Goal: Check status: Check status

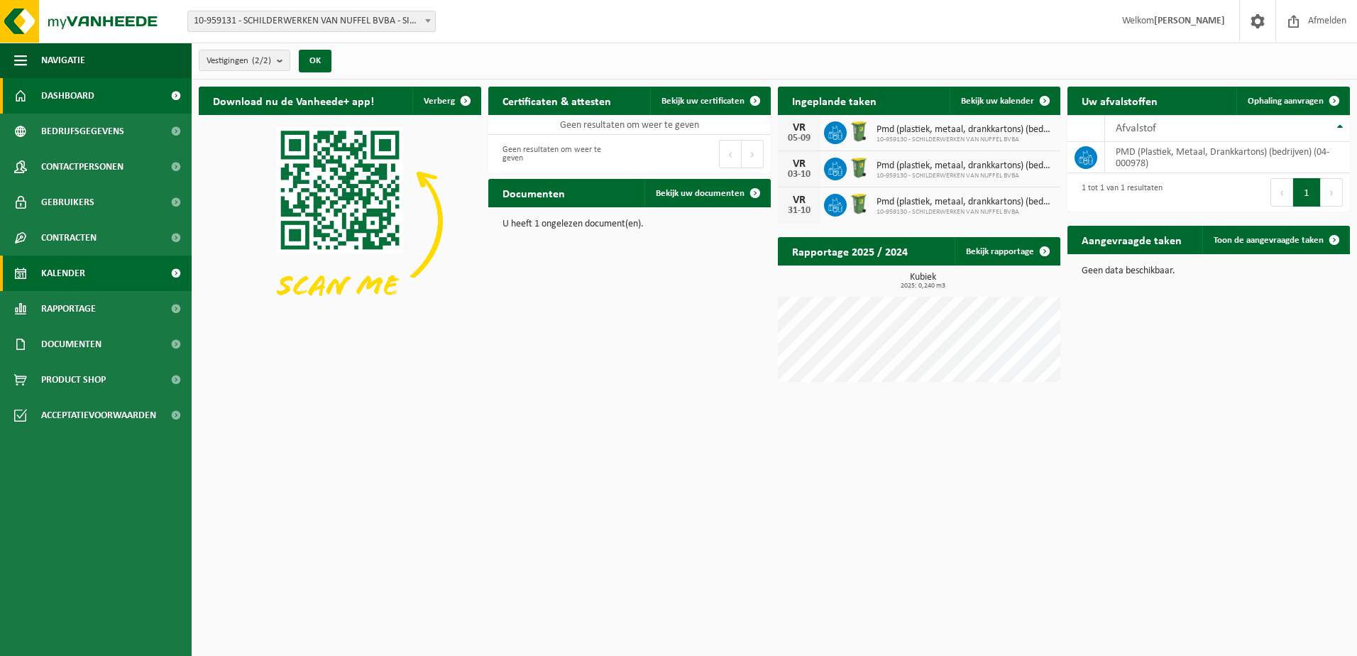
click at [80, 273] on span "Kalender" at bounding box center [63, 273] width 44 height 35
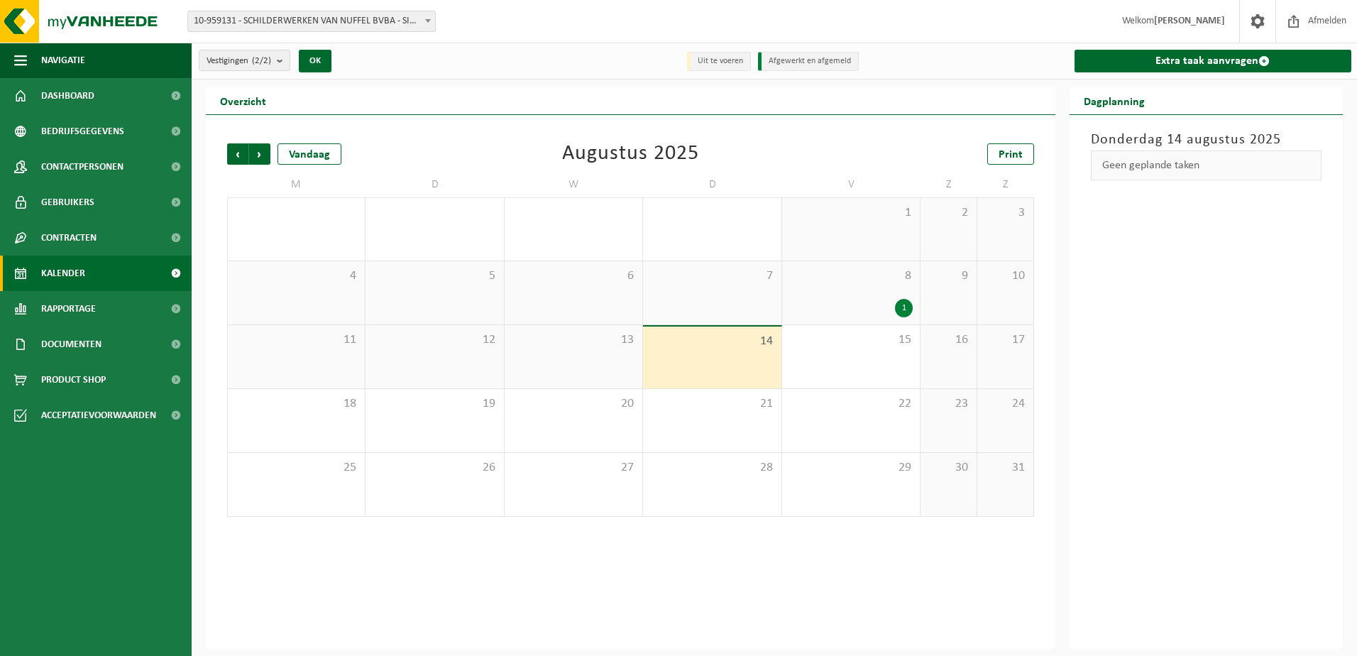
click at [739, 372] on div "14" at bounding box center [712, 358] width 138 height 62
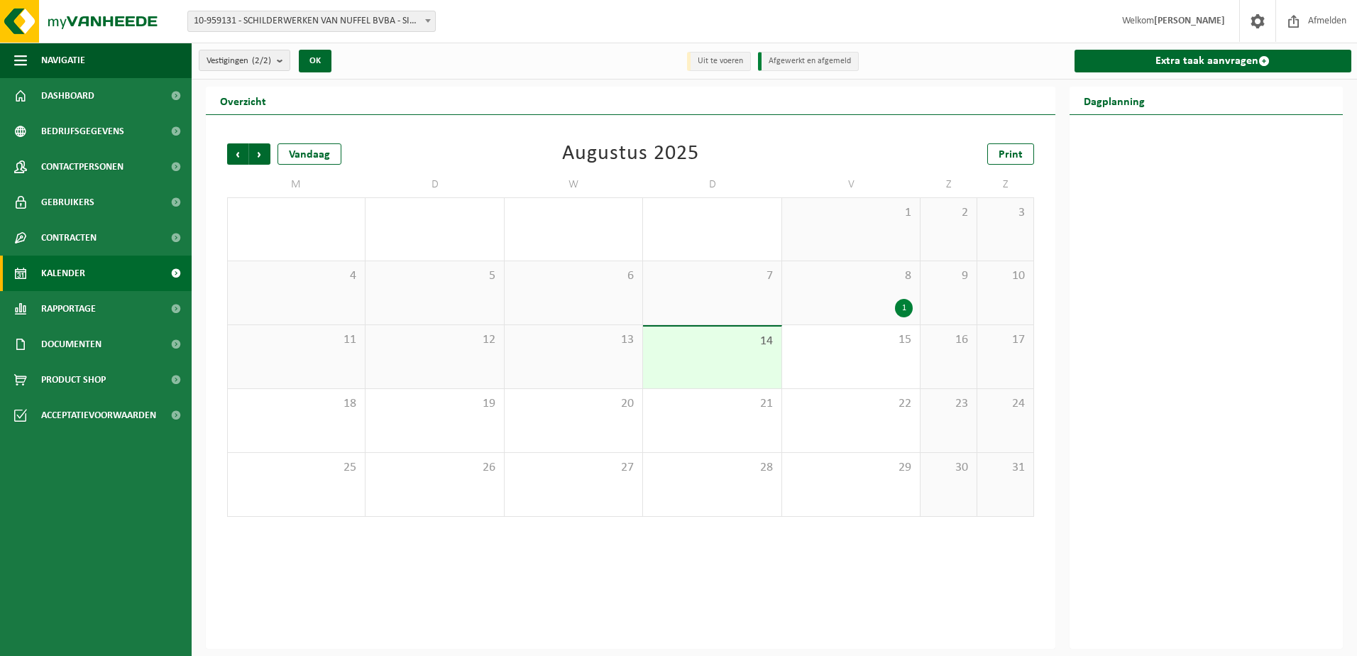
click at [708, 356] on div "14" at bounding box center [712, 358] width 138 height 62
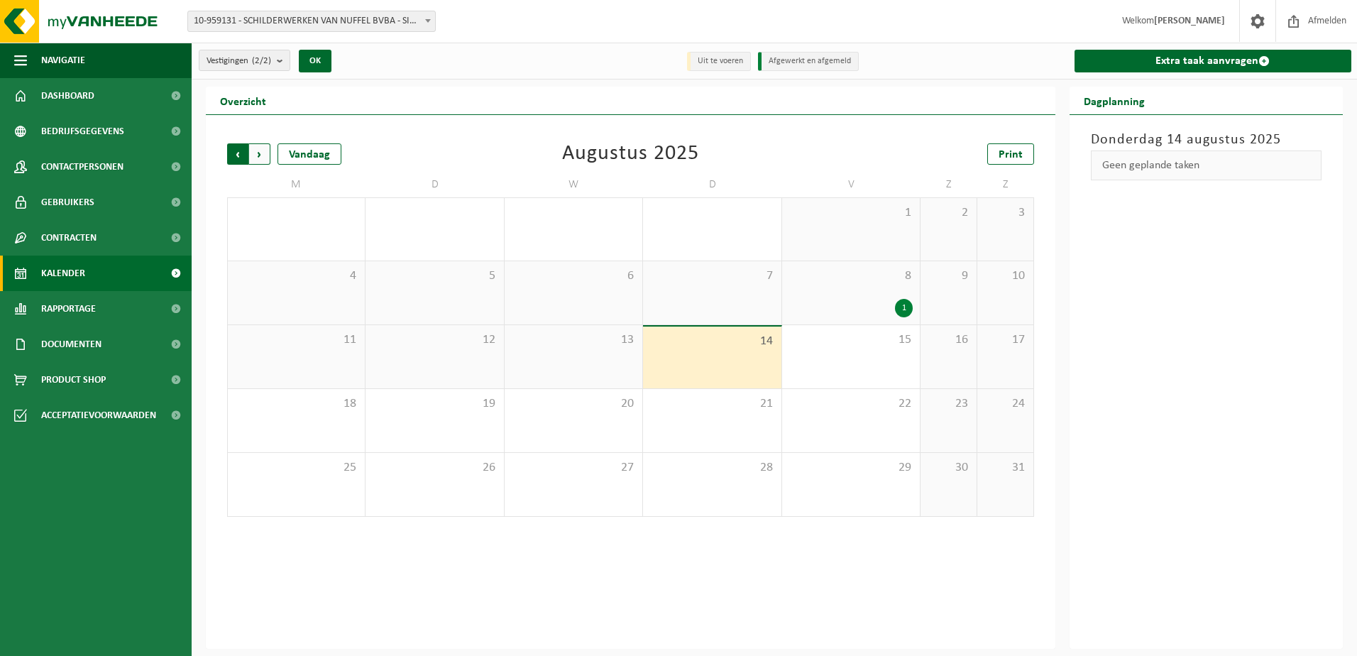
click at [263, 149] on span "Volgende" at bounding box center [259, 153] width 21 height 21
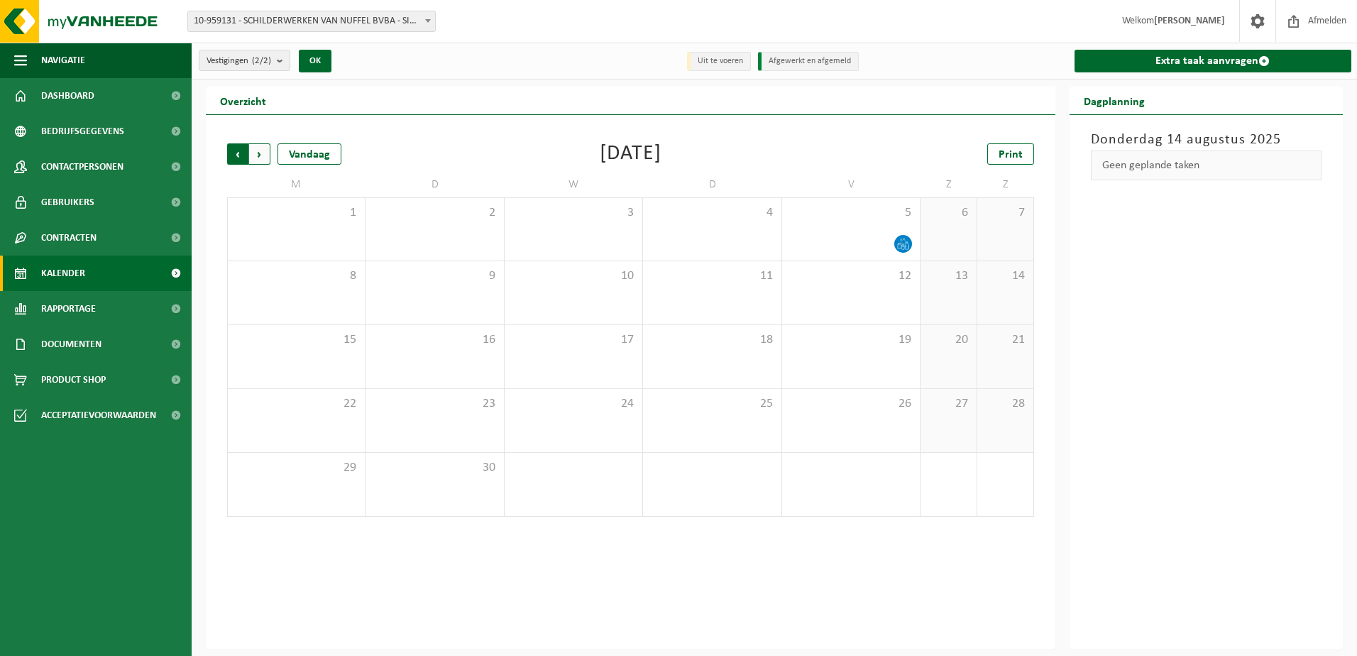
click at [255, 154] on span "Volgende" at bounding box center [259, 153] width 21 height 21
click at [230, 155] on span "Vorige" at bounding box center [237, 153] width 21 height 21
click at [231, 155] on span "Vorige" at bounding box center [237, 153] width 21 height 21
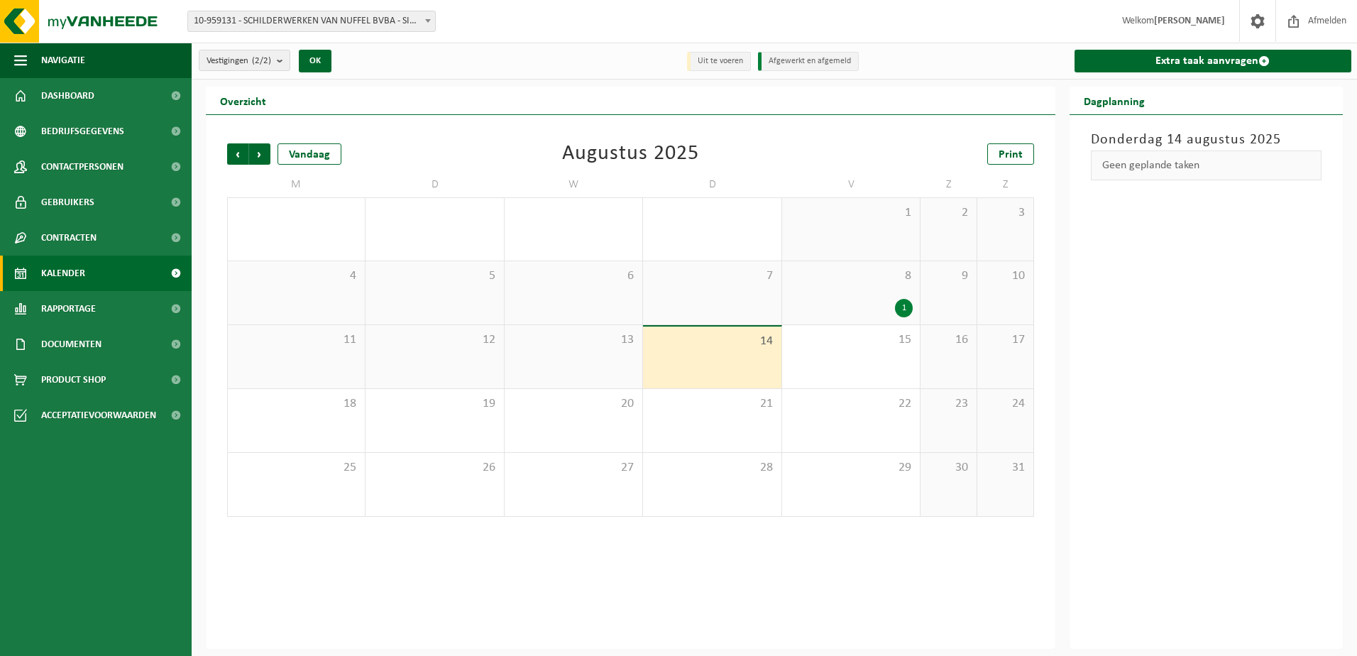
click at [909, 307] on div "1" at bounding box center [904, 308] width 18 height 18
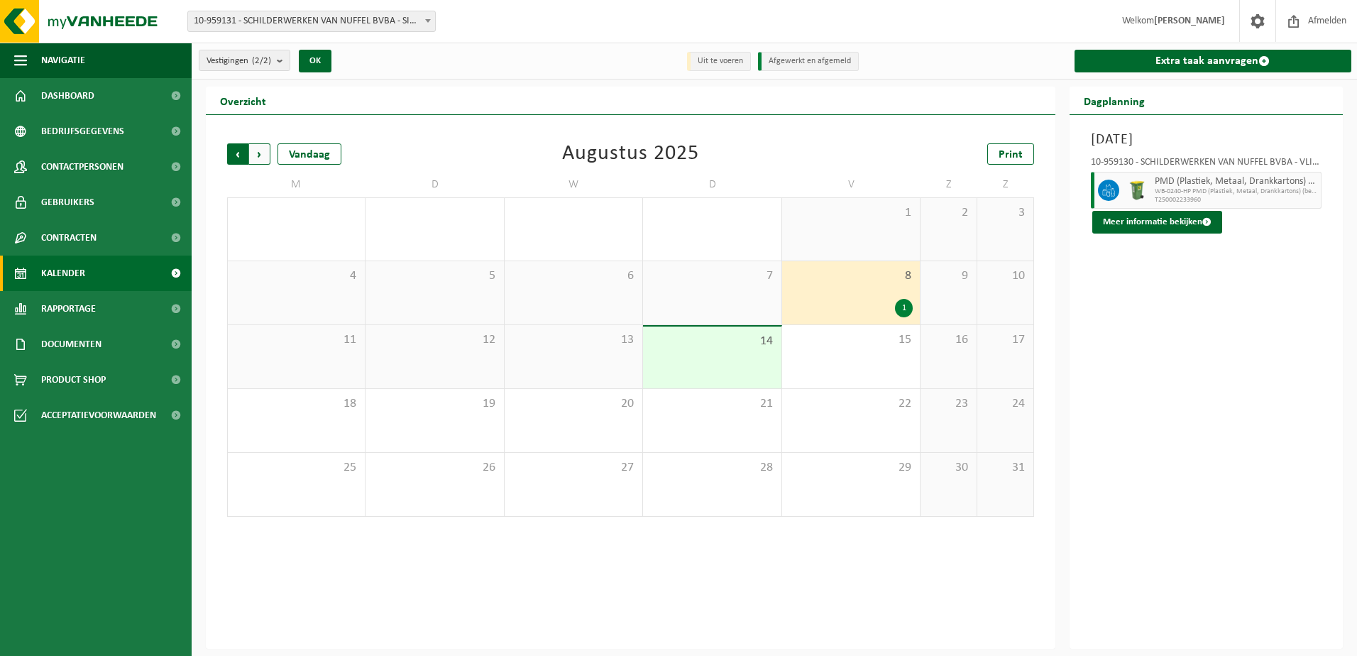
click at [256, 157] on span "Volgende" at bounding box center [259, 153] width 21 height 21
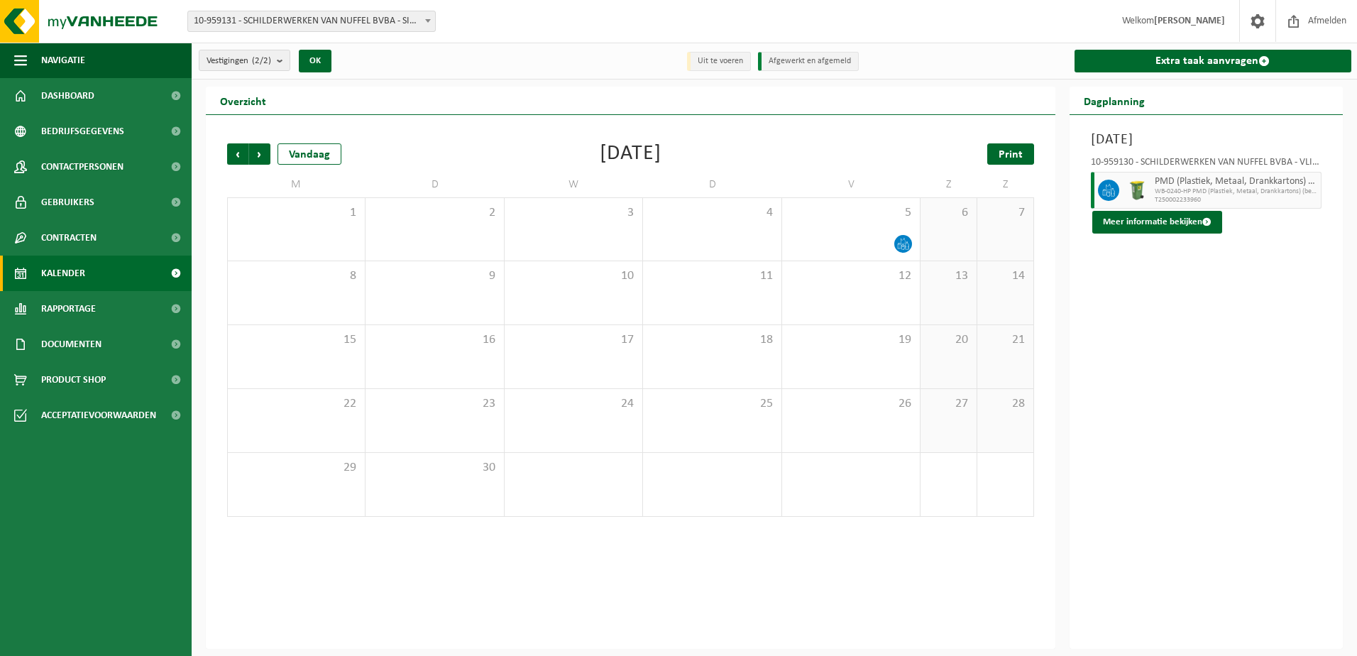
click at [1012, 149] on span "Print" at bounding box center [1011, 154] width 24 height 11
